Goal: Information Seeking & Learning: Learn about a topic

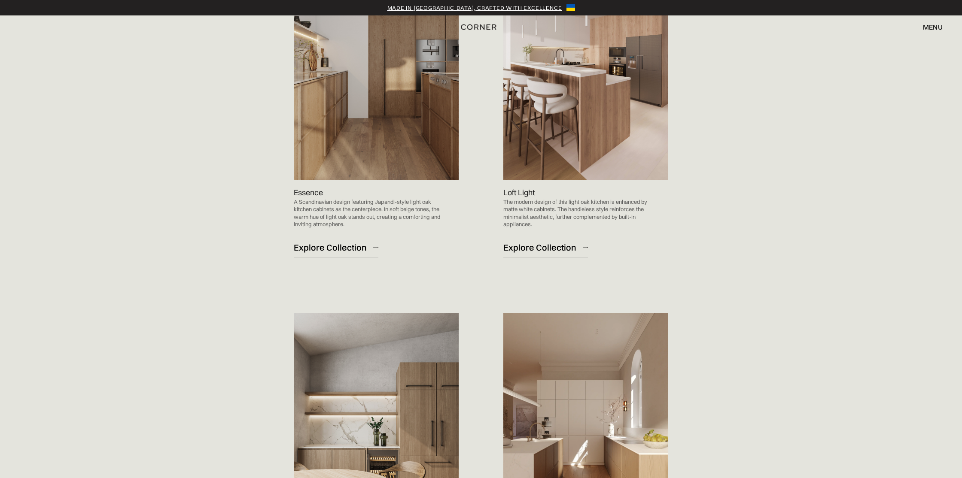
scroll to position [830, 0]
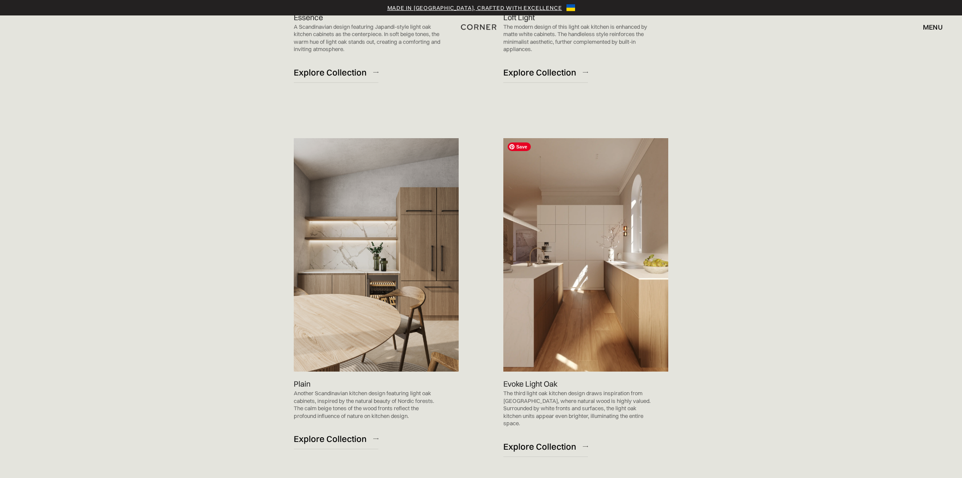
click at [624, 298] on img at bounding box center [585, 255] width 165 height 234
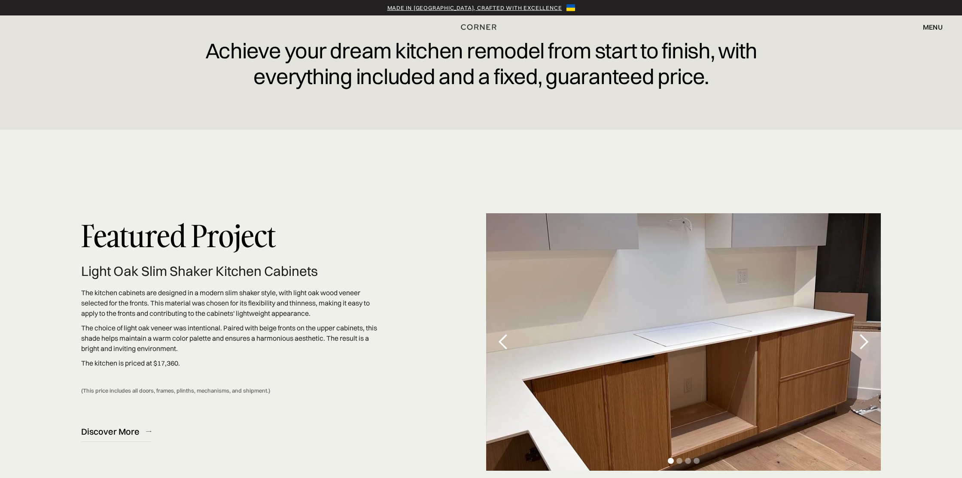
scroll to position [2704, 0]
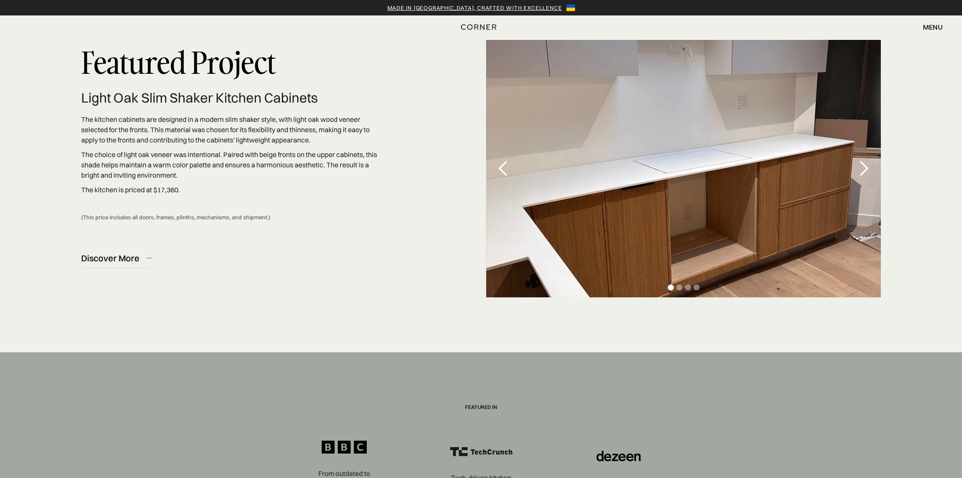
click at [857, 167] on div "next slide" at bounding box center [863, 168] width 17 height 17
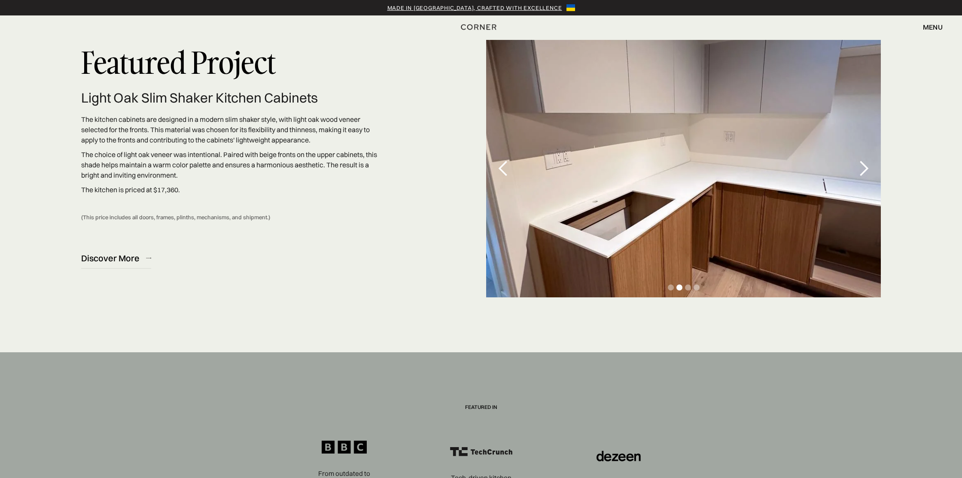
click at [857, 167] on div "next slide" at bounding box center [863, 168] width 17 height 17
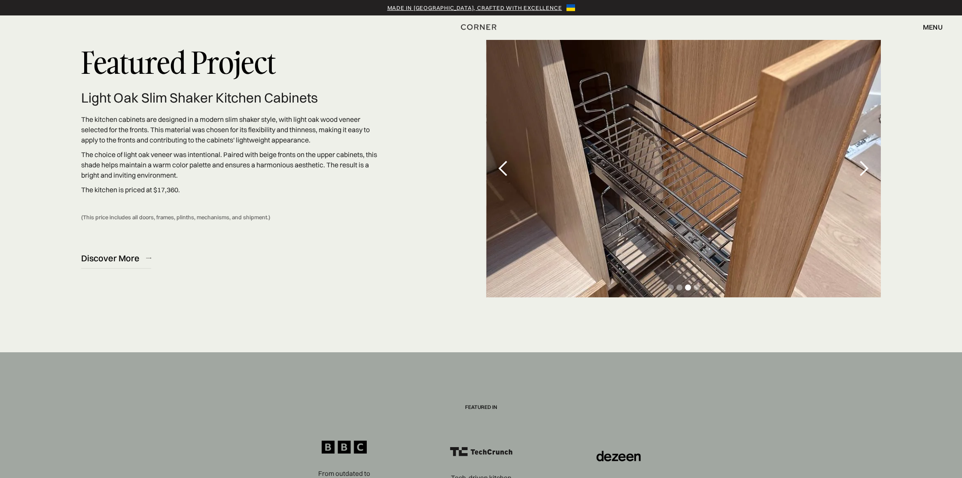
click at [857, 168] on div "next slide" at bounding box center [863, 168] width 17 height 17
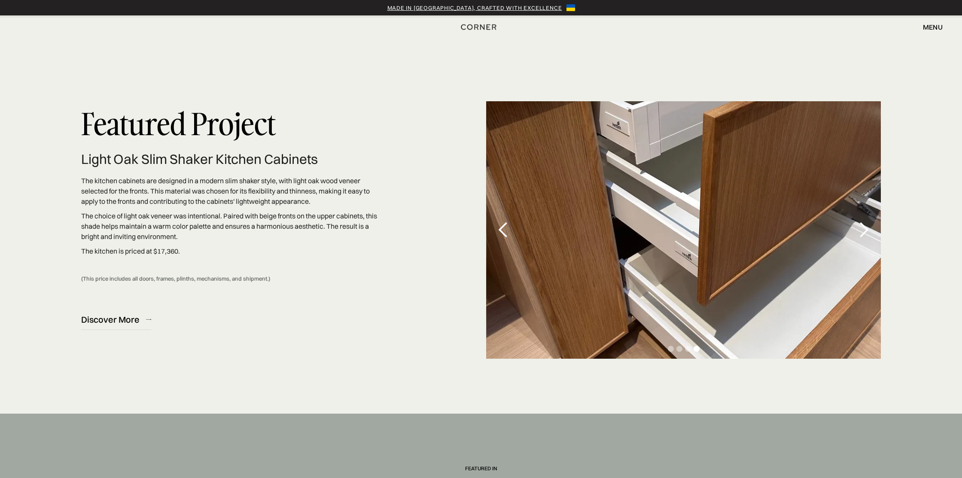
scroll to position [2625, 0]
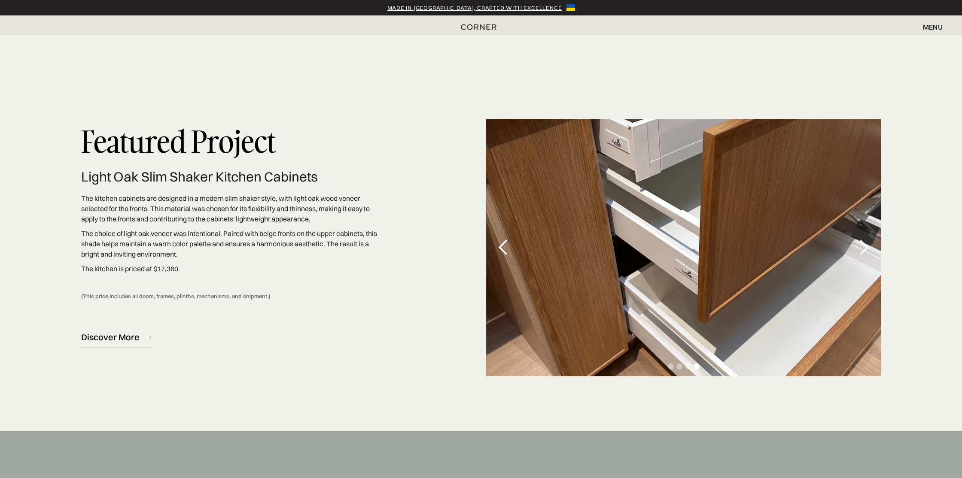
click at [869, 250] on div "next slide" at bounding box center [863, 247] width 17 height 17
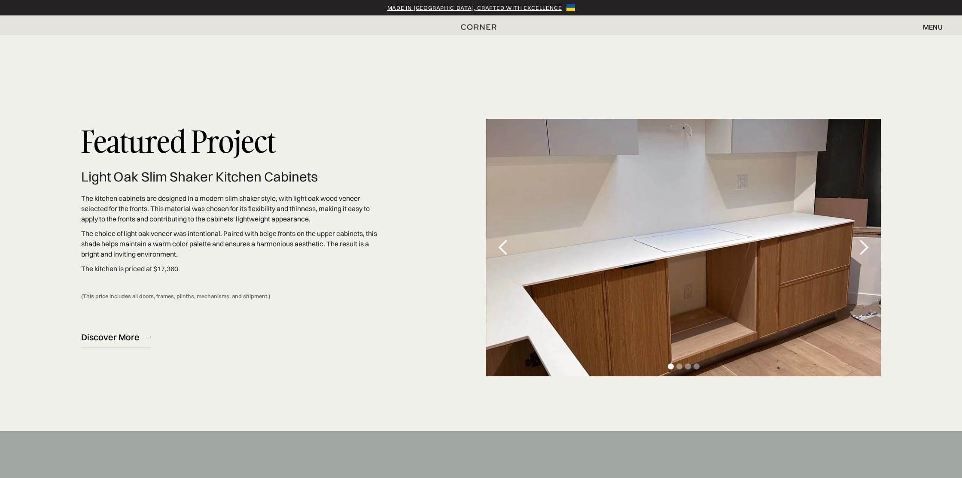
click at [869, 250] on div "next slide" at bounding box center [863, 247] width 17 height 17
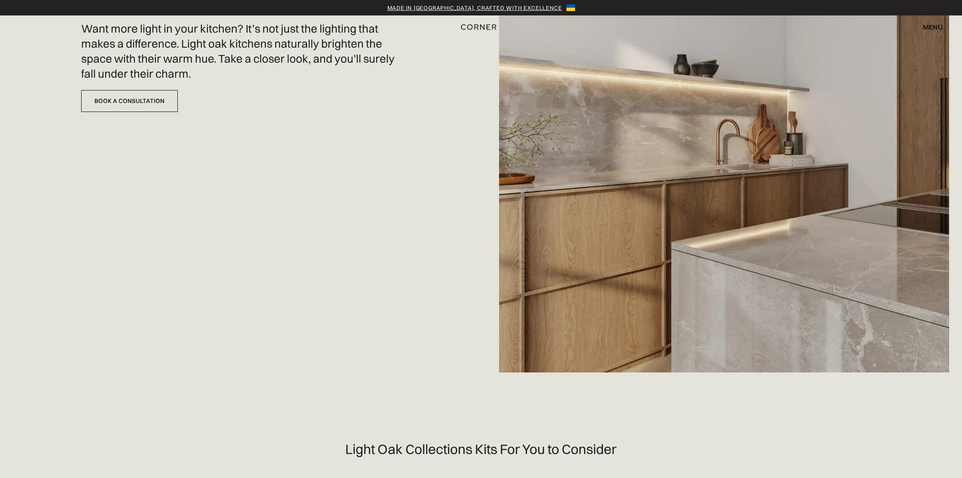
scroll to position [0, 0]
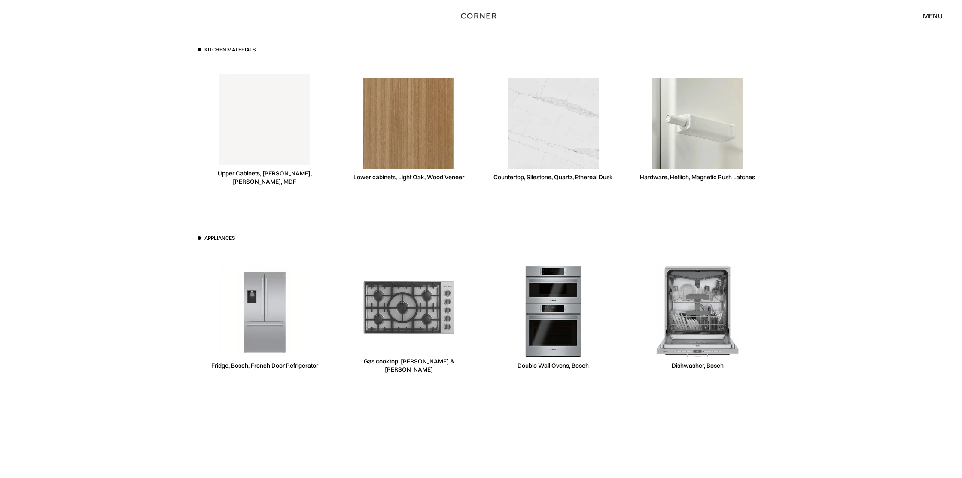
scroll to position [3312, 0]
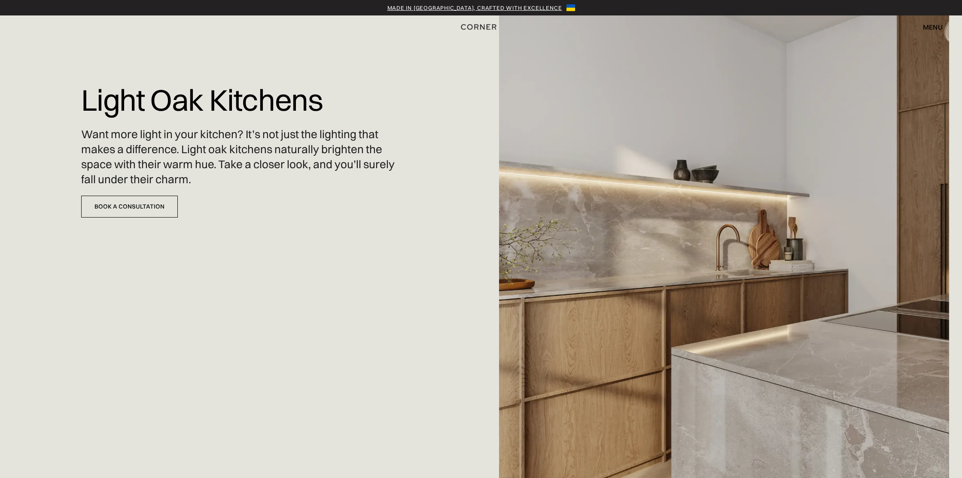
click at [480, 9] on div "Made in Ukraine, crafted with excellence" at bounding box center [474, 7] width 175 height 9
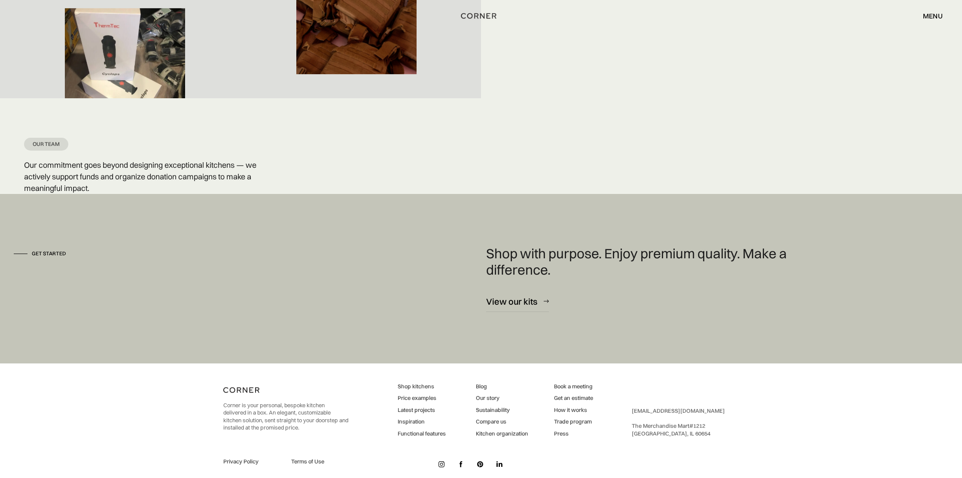
scroll to position [2230, 0]
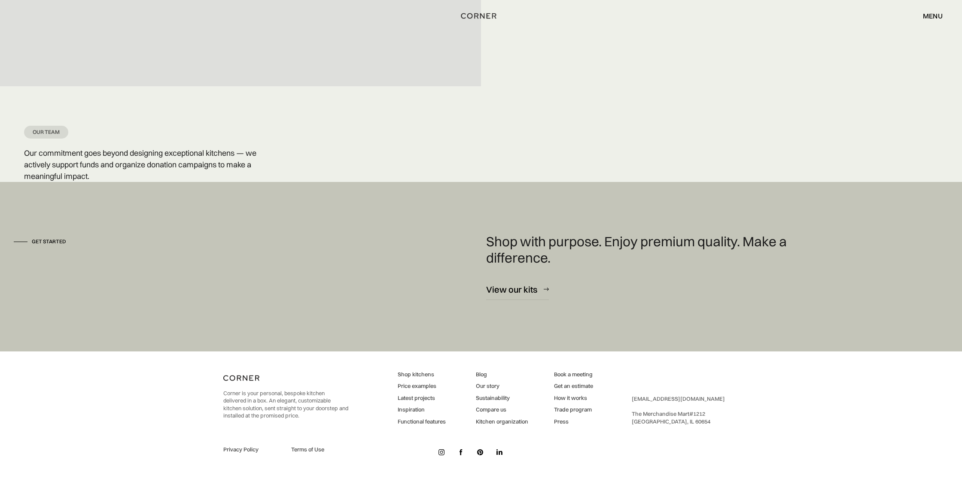
click at [418, 398] on link "Latest projects" at bounding box center [422, 399] width 48 height 8
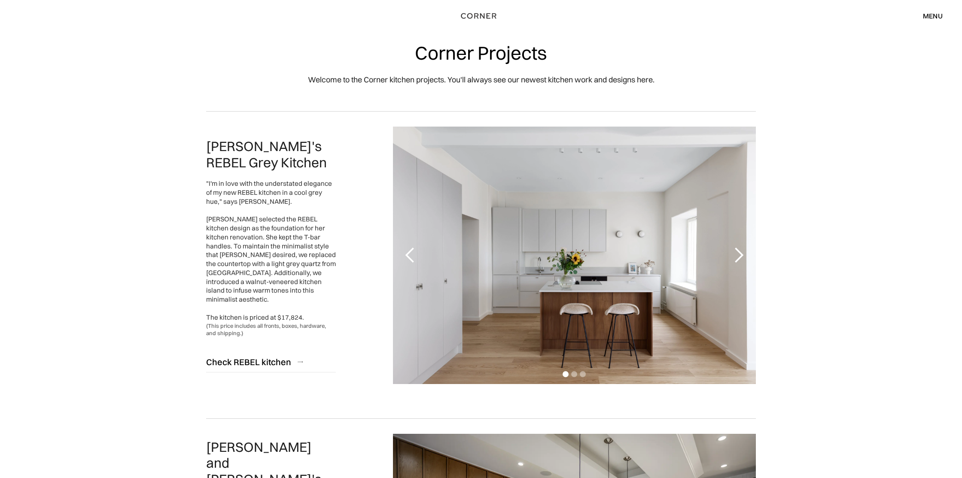
click at [740, 256] on div "next slide" at bounding box center [738, 255] width 17 height 17
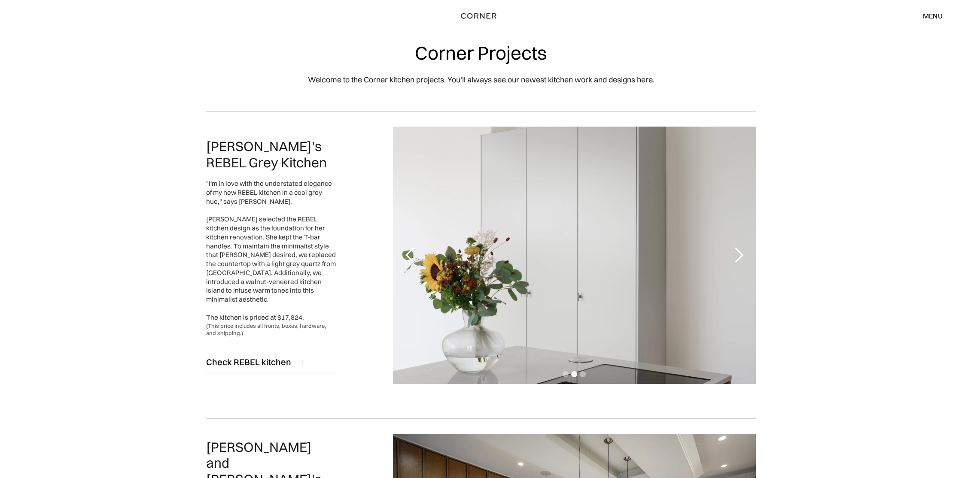
click at [740, 256] on div "next slide" at bounding box center [738, 255] width 17 height 17
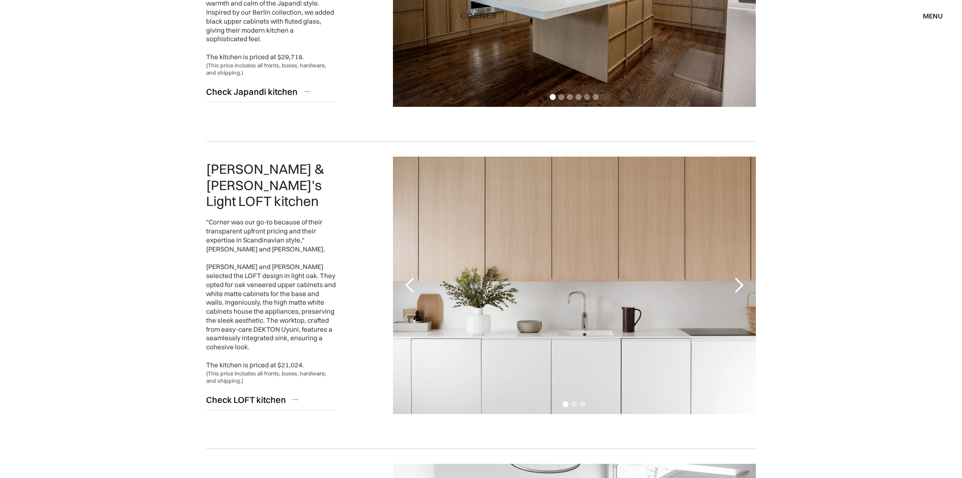
scroll to position [587, 0]
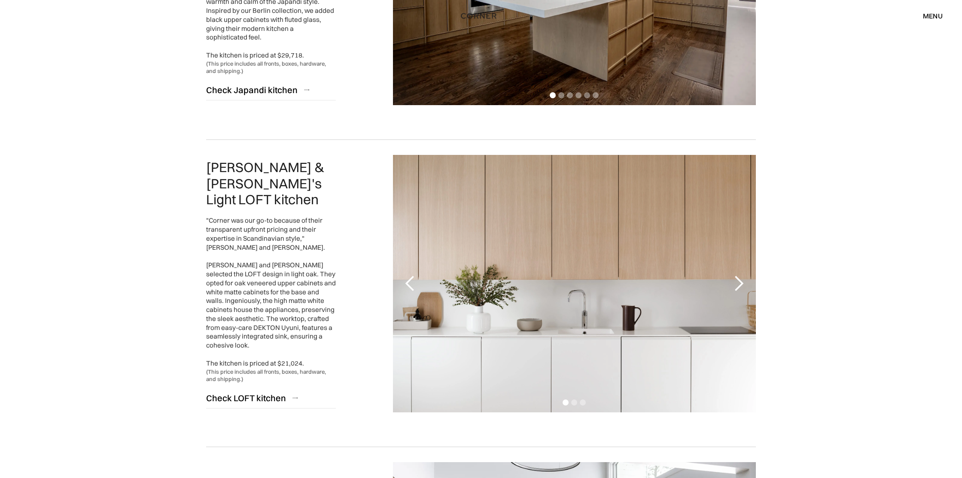
click at [738, 288] on div "next slide" at bounding box center [738, 283] width 17 height 17
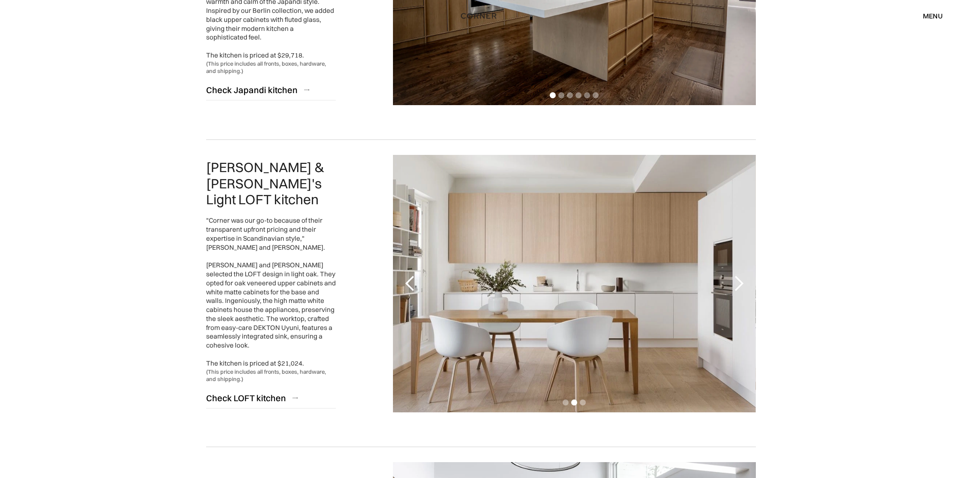
click at [738, 288] on div "next slide" at bounding box center [738, 283] width 17 height 17
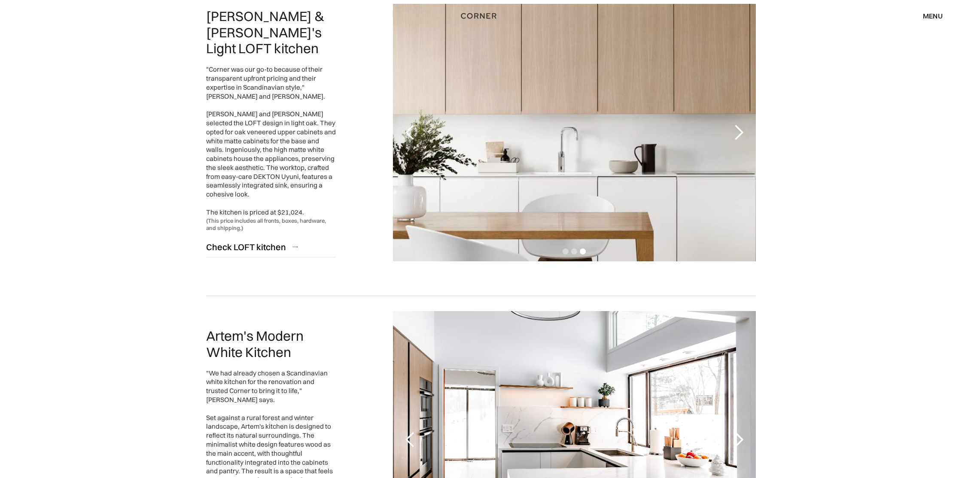
scroll to position [908, 0]
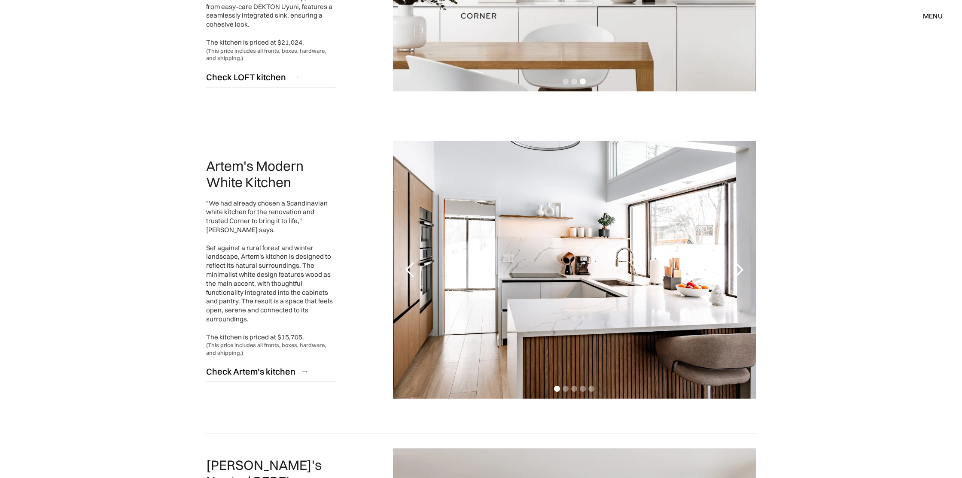
click at [738, 271] on div "next slide" at bounding box center [738, 269] width 17 height 17
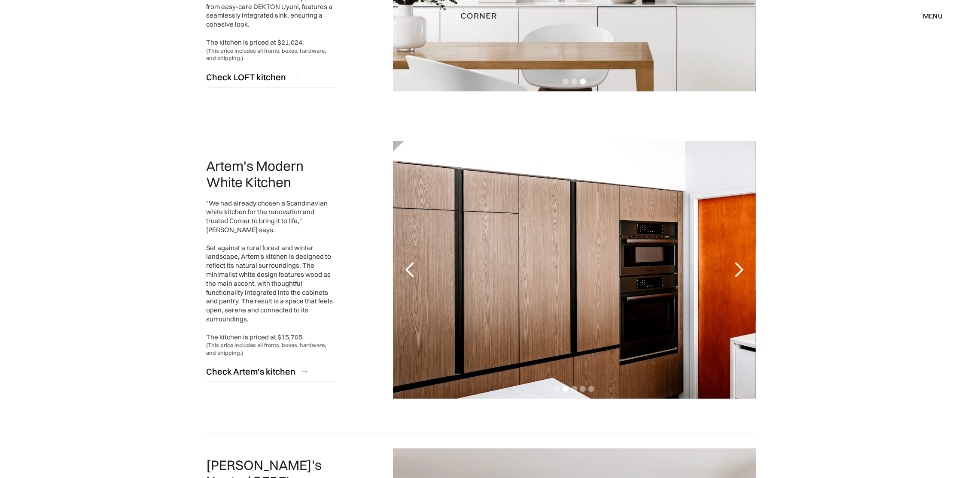
click at [738, 271] on div "next slide" at bounding box center [738, 269] width 17 height 17
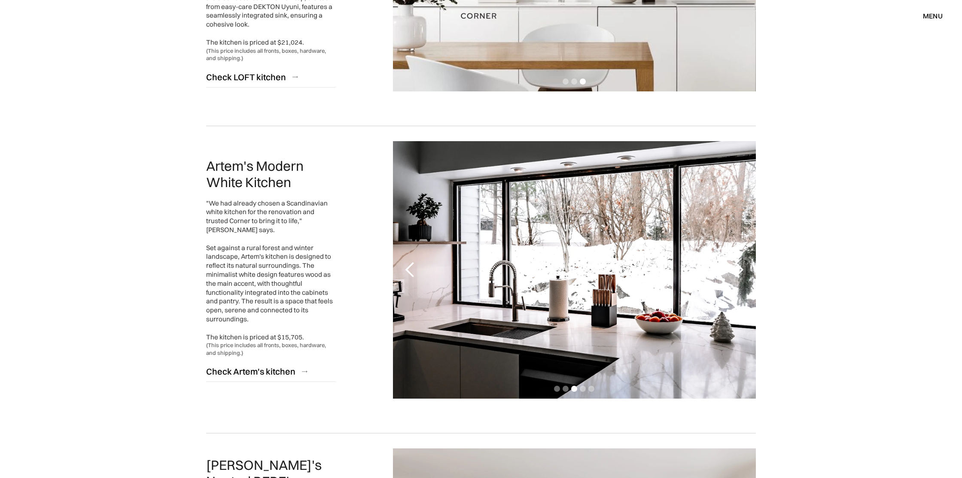
click at [738, 271] on div "next slide" at bounding box center [738, 269] width 17 height 17
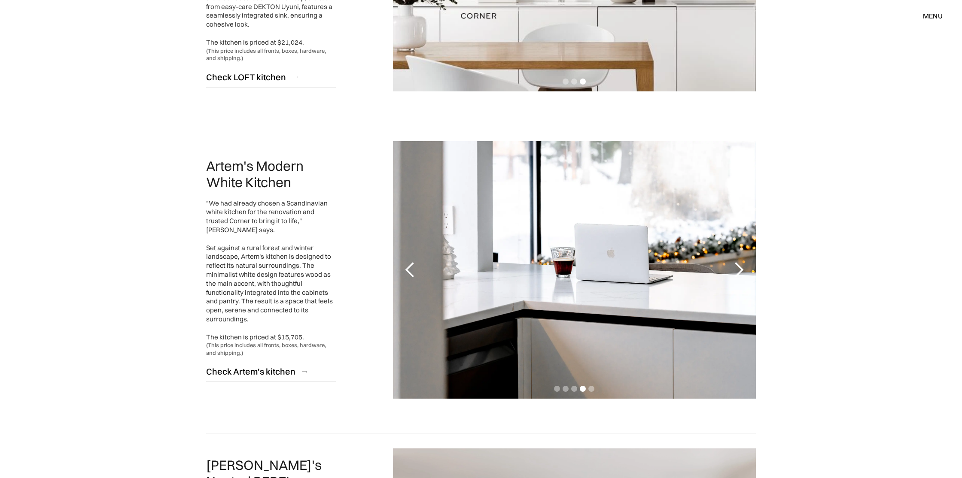
click at [738, 271] on div "next slide" at bounding box center [738, 269] width 17 height 17
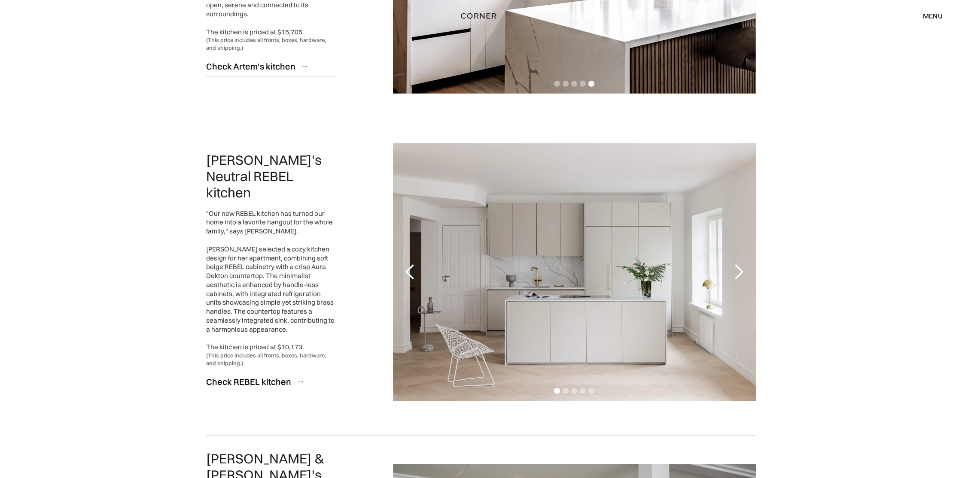
scroll to position [1214, 0]
click at [739, 272] on div "next slide" at bounding box center [738, 271] width 17 height 17
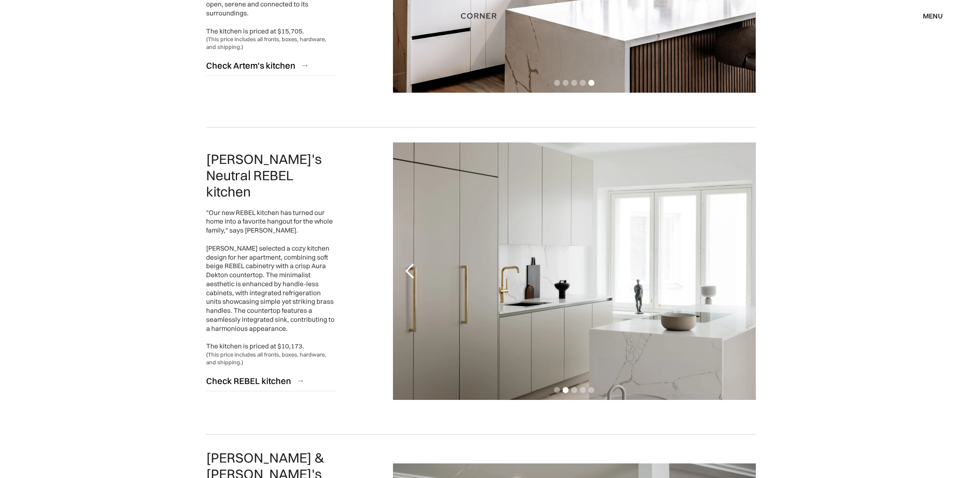
click at [739, 272] on div "next slide" at bounding box center [738, 271] width 17 height 17
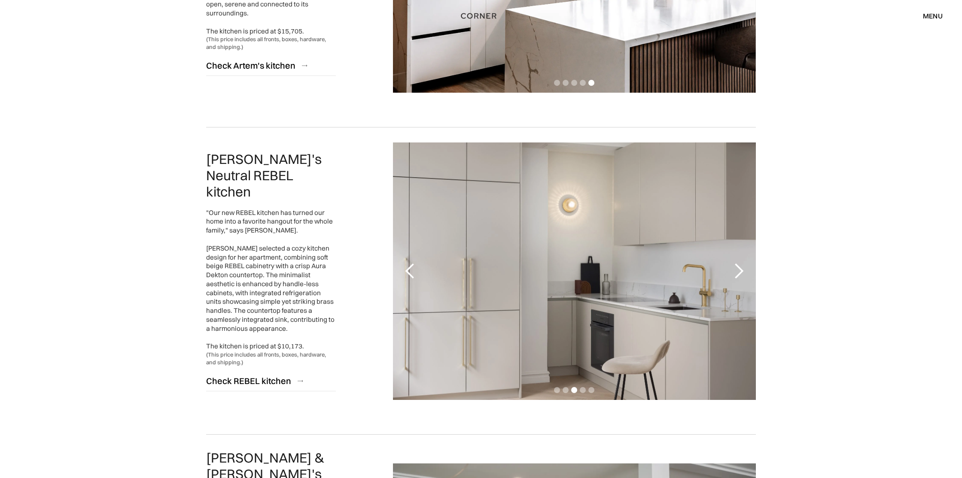
click at [739, 272] on div "next slide" at bounding box center [738, 271] width 17 height 17
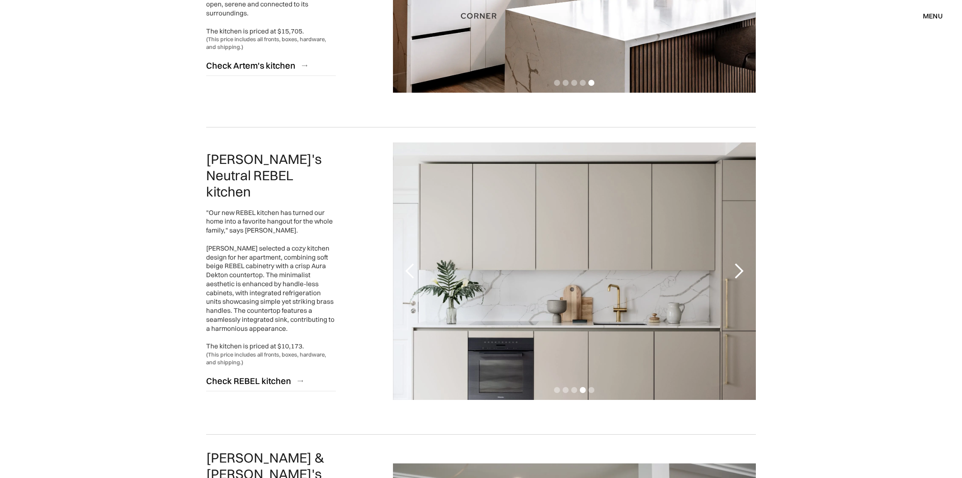
click at [739, 272] on div "next slide" at bounding box center [738, 271] width 17 height 17
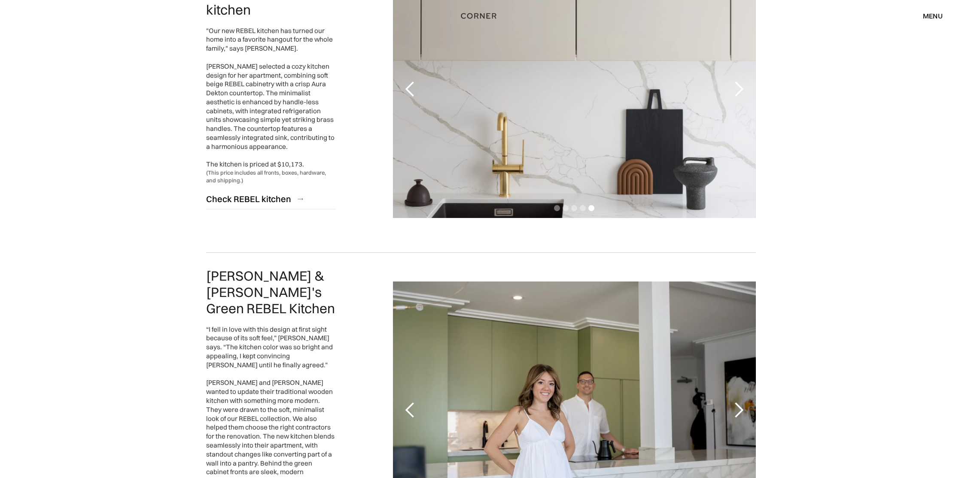
scroll to position [1543, 0]
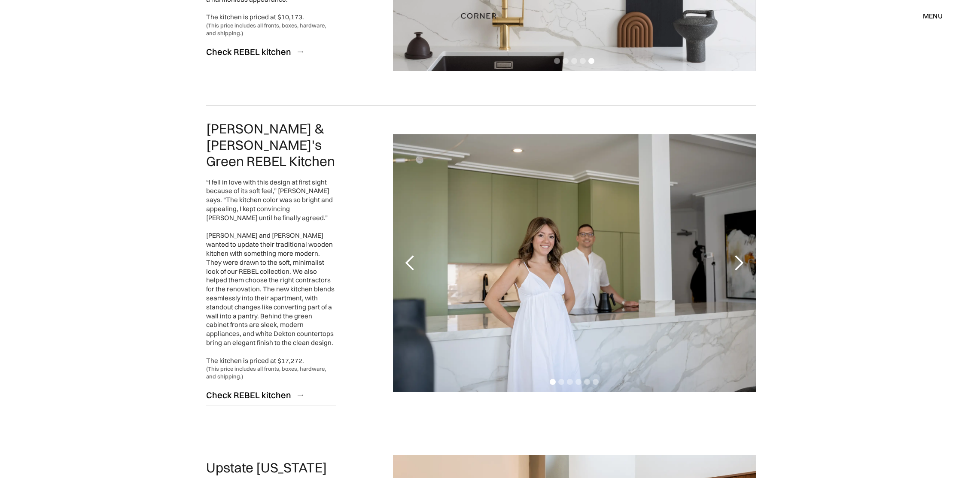
click at [741, 255] on div "next slide" at bounding box center [738, 263] width 17 height 17
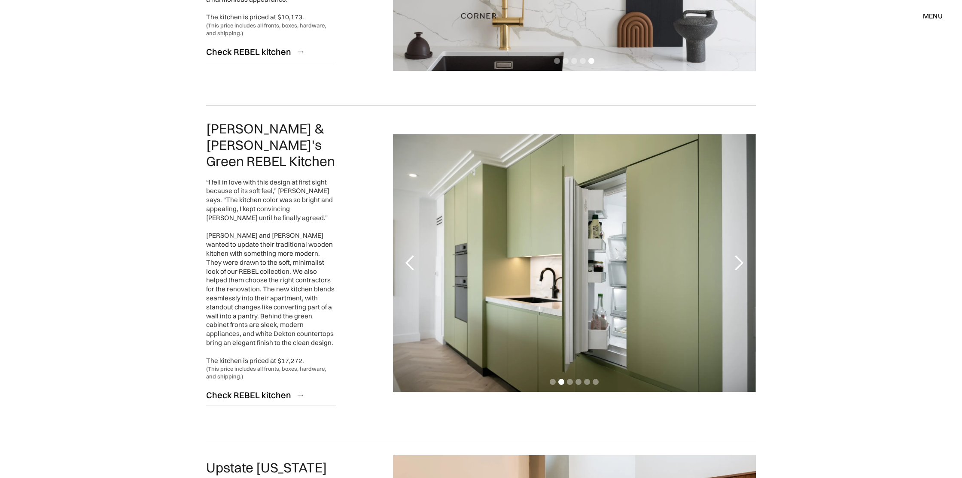
click at [741, 255] on div "next slide" at bounding box center [738, 263] width 17 height 17
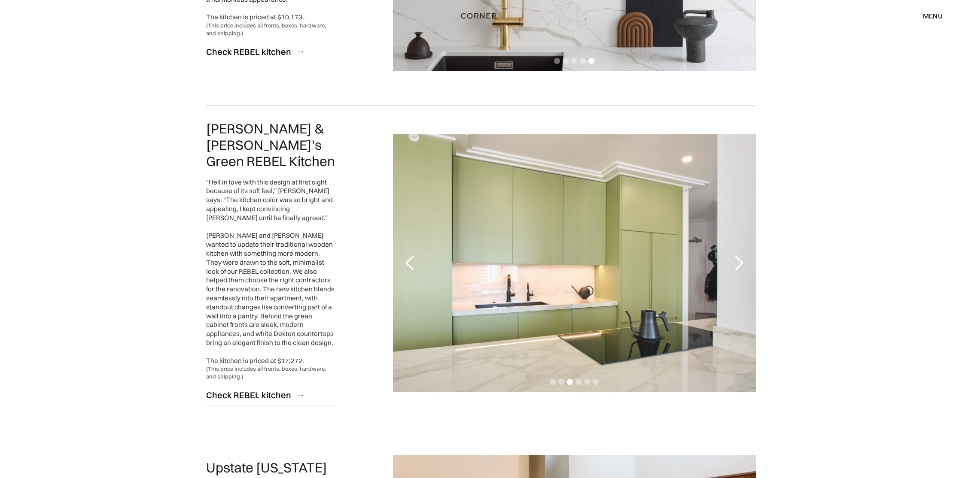
click at [741, 255] on div "next slide" at bounding box center [738, 263] width 17 height 17
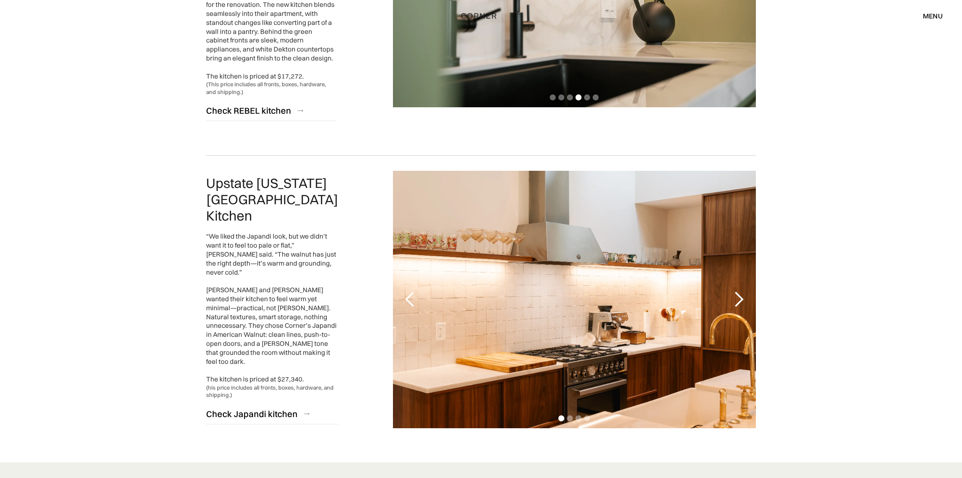
scroll to position [1909, 0]
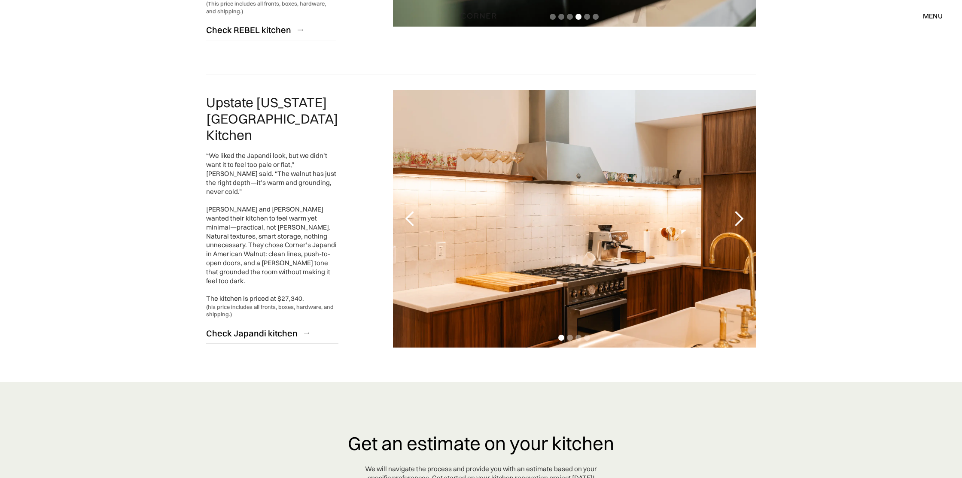
click at [737, 210] on div "next slide" at bounding box center [738, 218] width 17 height 17
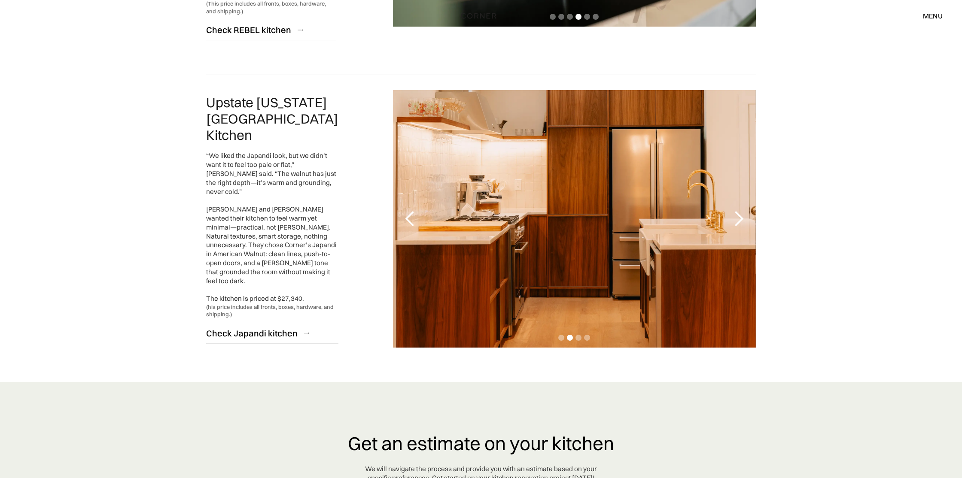
click at [737, 210] on div "next slide" at bounding box center [738, 218] width 17 height 17
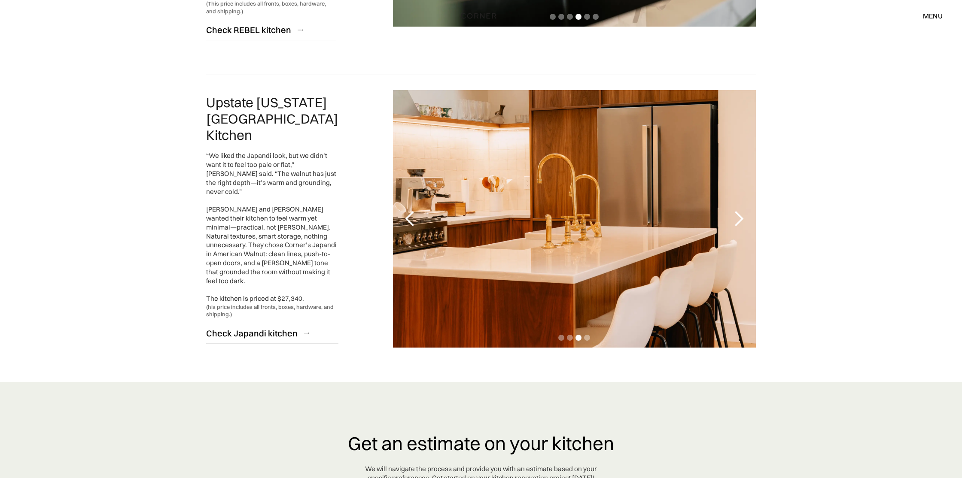
click at [737, 210] on div "next slide" at bounding box center [738, 218] width 17 height 17
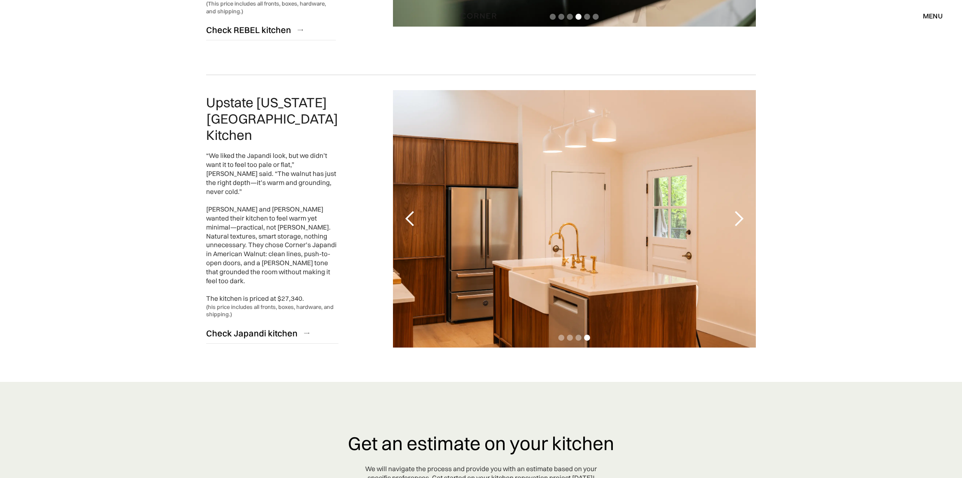
click at [737, 210] on div "next slide" at bounding box center [738, 218] width 17 height 17
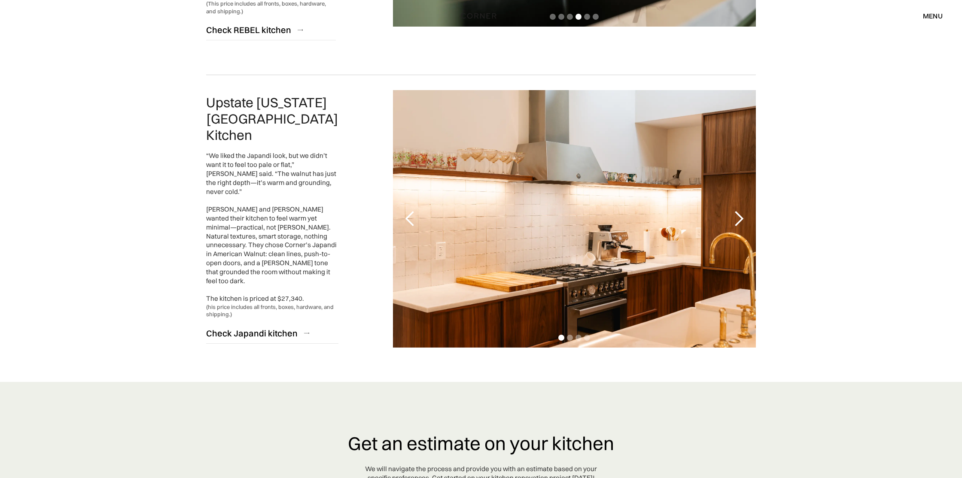
click at [737, 210] on div "next slide" at bounding box center [738, 218] width 17 height 17
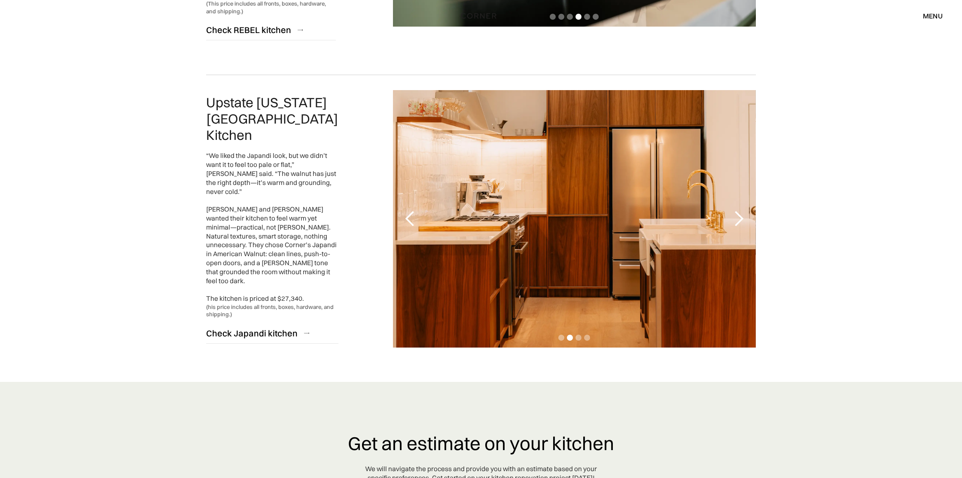
click at [737, 210] on div "next slide" at bounding box center [738, 218] width 17 height 17
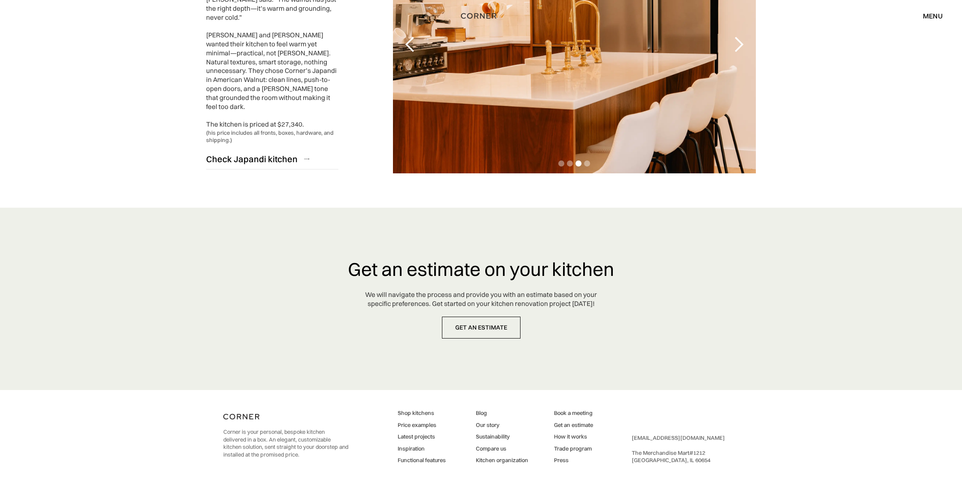
scroll to position [2106, 0]
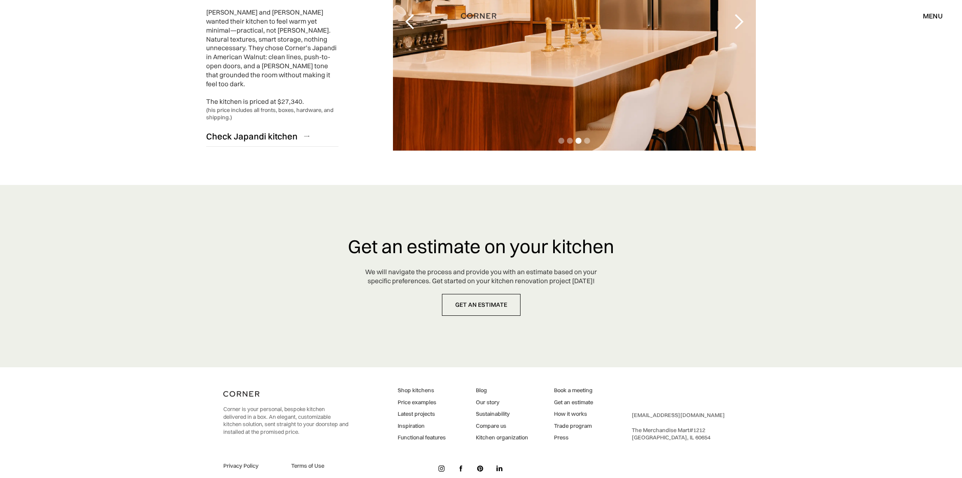
click at [405, 422] on link "Inspiration" at bounding box center [422, 426] width 48 height 8
click at [415, 434] on link "Functional features" at bounding box center [422, 438] width 48 height 8
